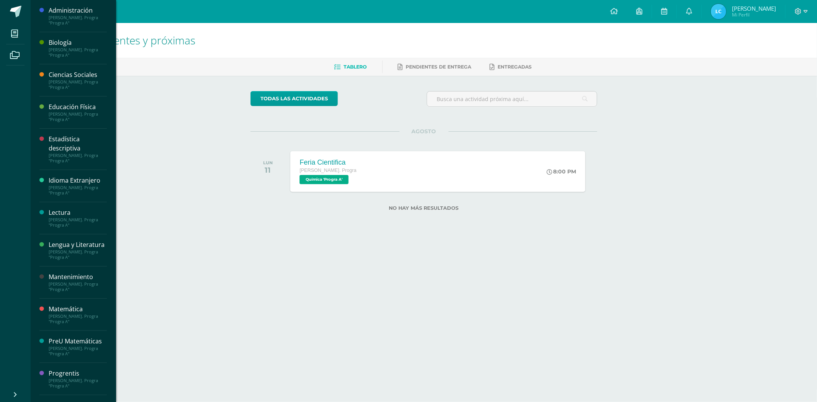
scroll to position [142, 0]
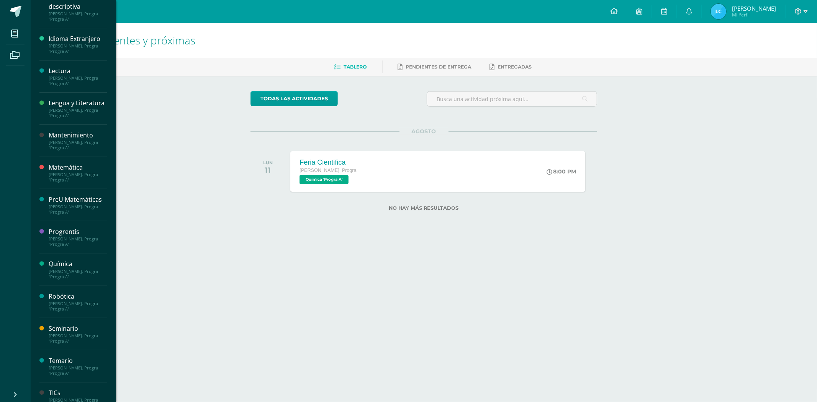
click at [75, 280] on div "[PERSON_NAME]. Progra "Progra A"" at bounding box center [78, 274] width 58 height 11
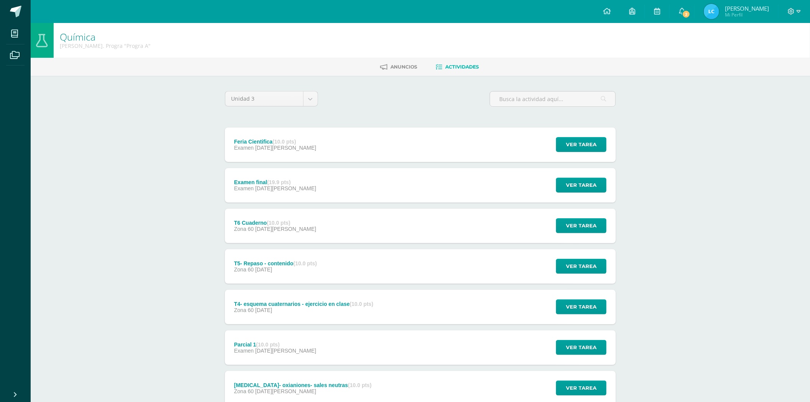
scroll to position [135, 0]
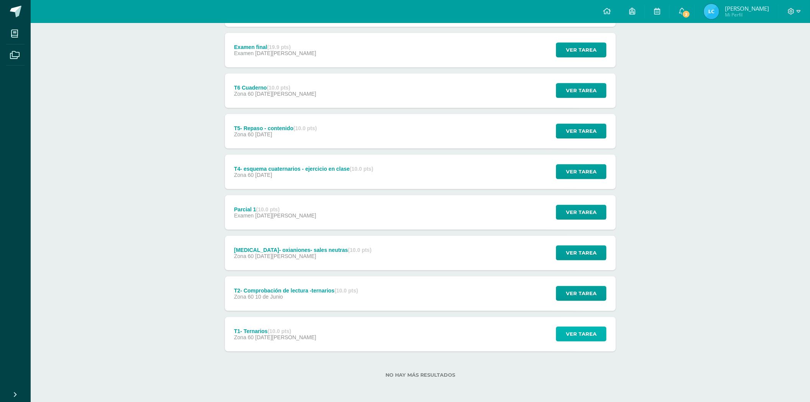
click at [592, 335] on span "Ver tarea" at bounding box center [581, 334] width 31 height 14
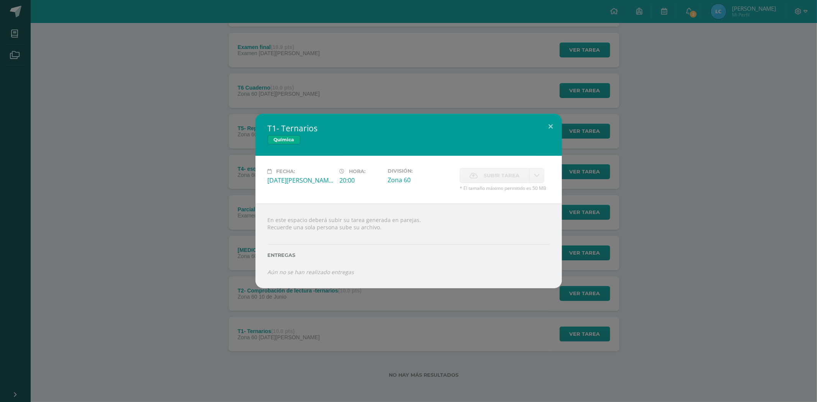
drag, startPoint x: 272, startPoint y: 217, endPoint x: 413, endPoint y: 223, distance: 140.4
click at [413, 223] on div "En este espacio deberá subir su tarea generada en parejas. Recuerde una sola pe…" at bounding box center [409, 246] width 307 height 85
click at [468, 358] on div "T1- Ternarios Química Fecha: [DATE][PERSON_NAME] Hora: 20:00 División: Zona 60 …" at bounding box center [408, 201] width 817 height 402
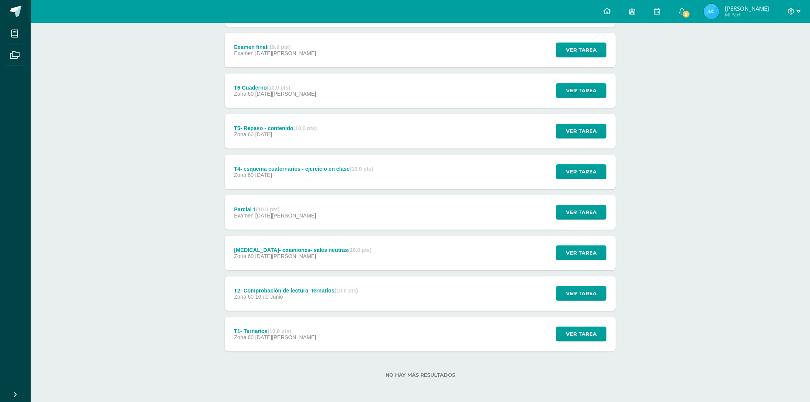
click at [592, 303] on div "Ver tarea" at bounding box center [580, 294] width 71 height 34
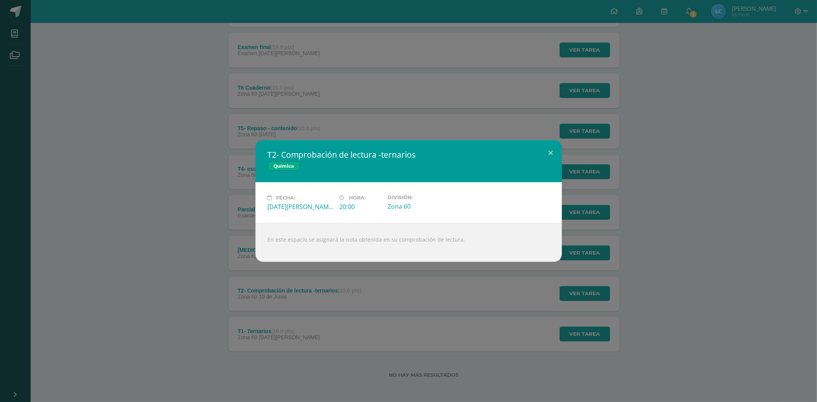
click at [384, 276] on div "T2- Comprobación de lectura -ternarios Química Fecha: [DATE][PERSON_NAME] Hora:…" at bounding box center [408, 201] width 817 height 402
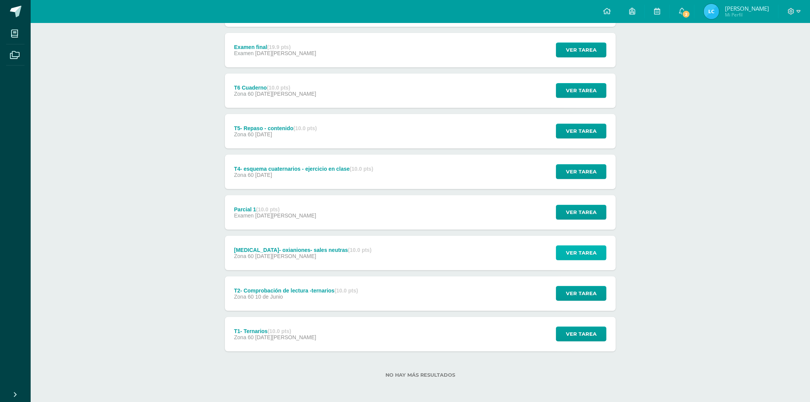
click at [585, 259] on span "Ver tarea" at bounding box center [581, 253] width 31 height 14
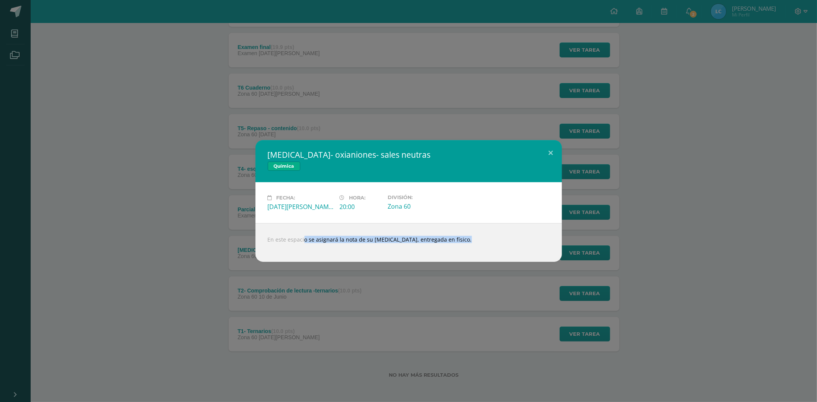
drag, startPoint x: 297, startPoint y: 243, endPoint x: 417, endPoint y: 259, distance: 120.2
click at [416, 259] on div "En este espacio se asignará la nota de su [MEDICAL_DATA], entregada en físico." at bounding box center [409, 242] width 307 height 39
click at [418, 259] on div "En este espacio se asignará la nota de su [MEDICAL_DATA], entregada en físico." at bounding box center [409, 242] width 307 height 39
click at [583, 202] on div "[MEDICAL_DATA]- oxianiones- sales neutras Química Fecha: [DATE][PERSON_NAME]: 2…" at bounding box center [408, 201] width 811 height 122
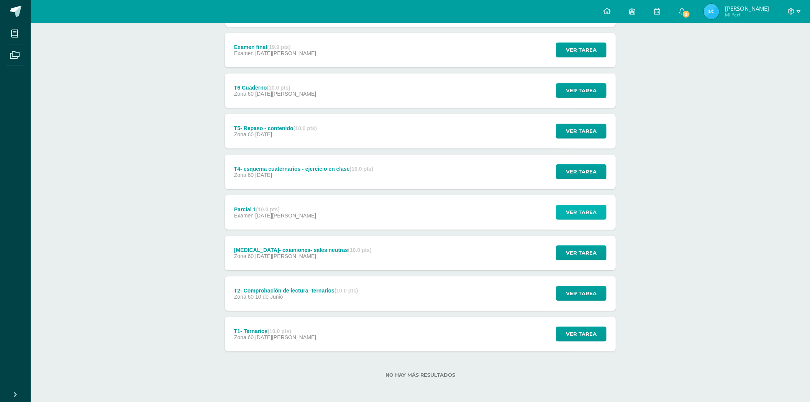
click at [567, 215] on span "Ver tarea" at bounding box center [581, 212] width 31 height 14
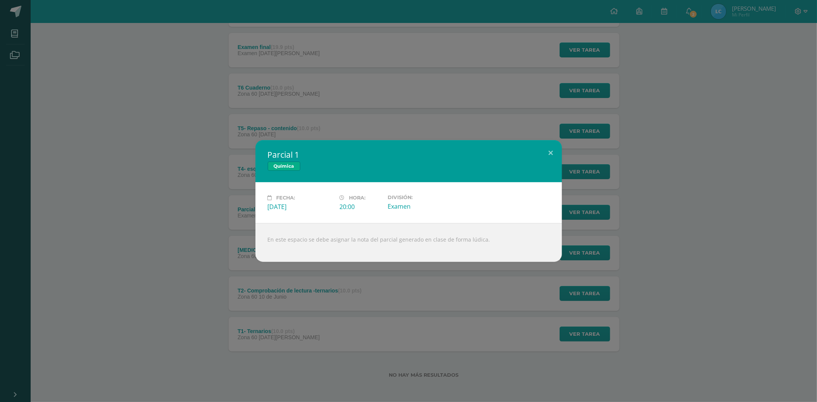
drag, startPoint x: 285, startPoint y: 246, endPoint x: 533, endPoint y: 259, distance: 247.5
click at [533, 259] on div "En este espacio se debe asignar la nota del parcial generado en clase de forma …" at bounding box center [409, 242] width 307 height 39
click at [577, 173] on div "Parcial 1 Química Fecha: [DATE][PERSON_NAME]: 20:00 División: Examen" at bounding box center [408, 201] width 811 height 122
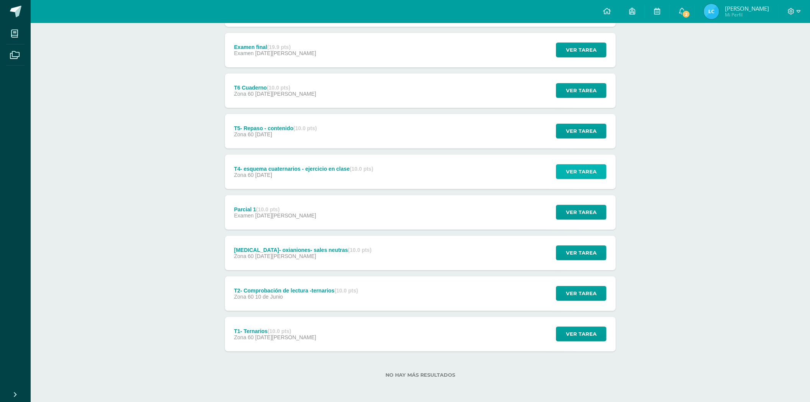
click at [576, 177] on span "Ver tarea" at bounding box center [581, 172] width 31 height 14
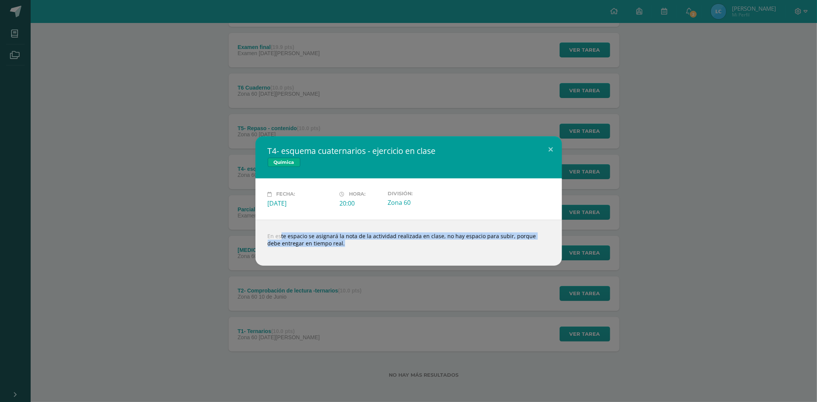
drag, startPoint x: 273, startPoint y: 233, endPoint x: 525, endPoint y: 251, distance: 252.4
click at [525, 251] on div "En este espacio se asignará la nota de la actividad realizada en clase, no hay …" at bounding box center [409, 243] width 307 height 46
click at [466, 302] on div "T4- esquema cuaternarios - ejercicio en clase Química Fecha: [DATE][PERSON_NAME…" at bounding box center [408, 201] width 817 height 402
